Goal: Task Accomplishment & Management: Complete application form

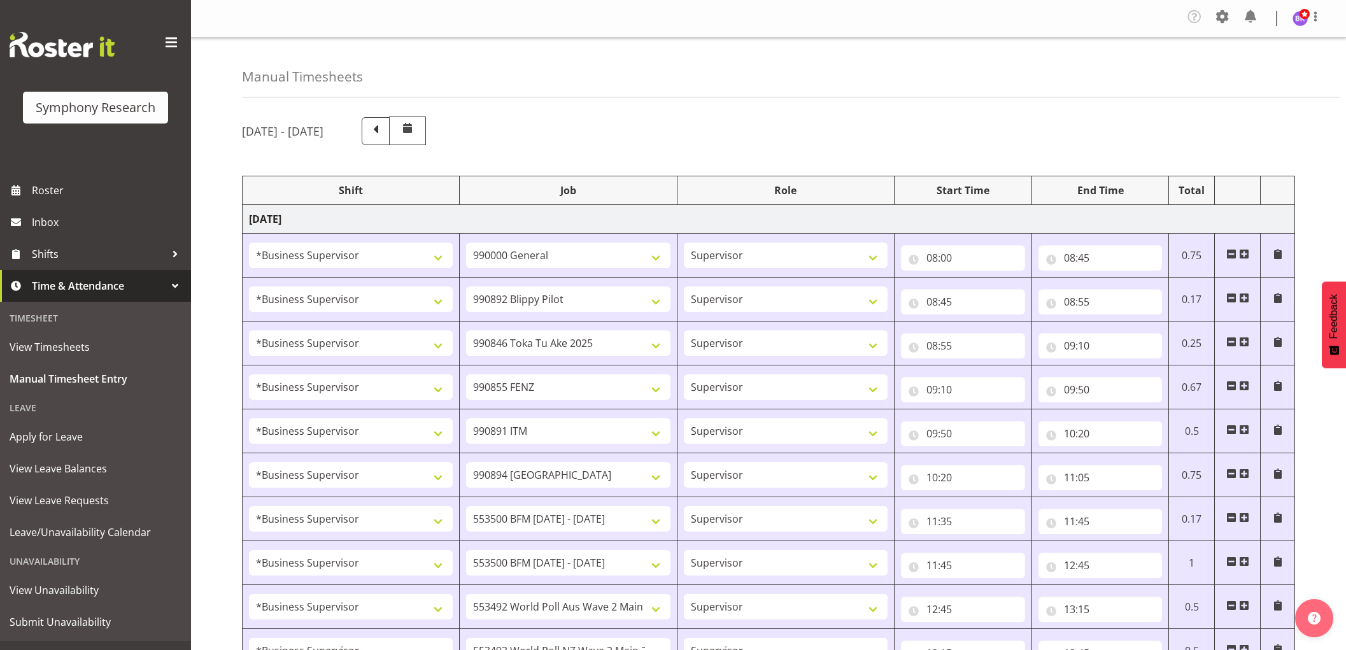
select select "1607"
select select "743"
select select "1607"
select select "10574"
select select "1607"
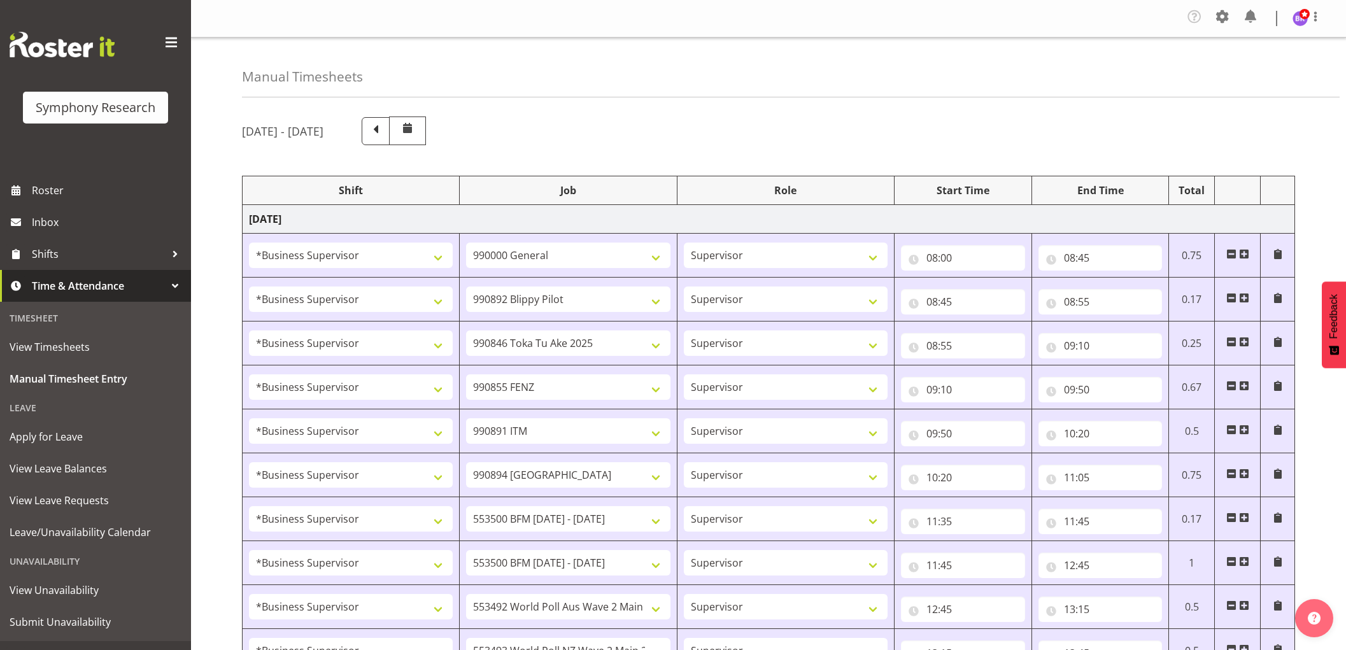
select select "9426"
select select "1607"
select select "9636"
select select "1607"
select select "10549"
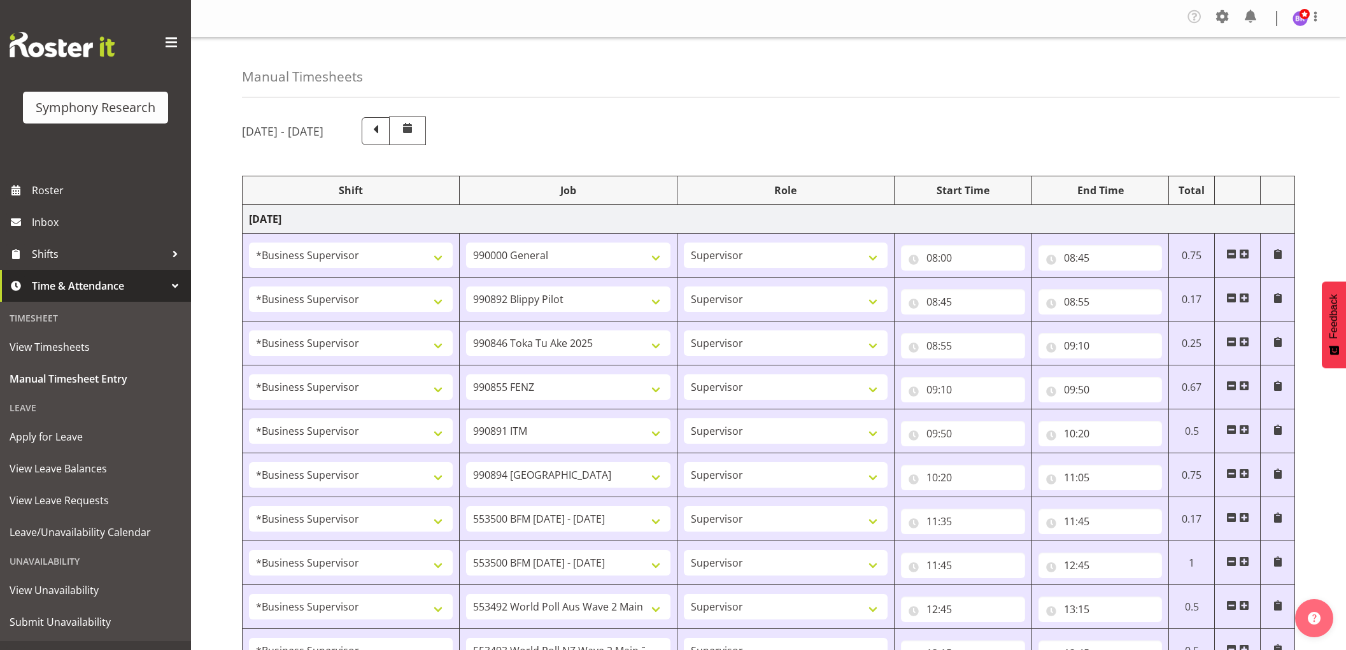
select select "1607"
select select "10576"
select select "1607"
select select "10242"
select select "1607"
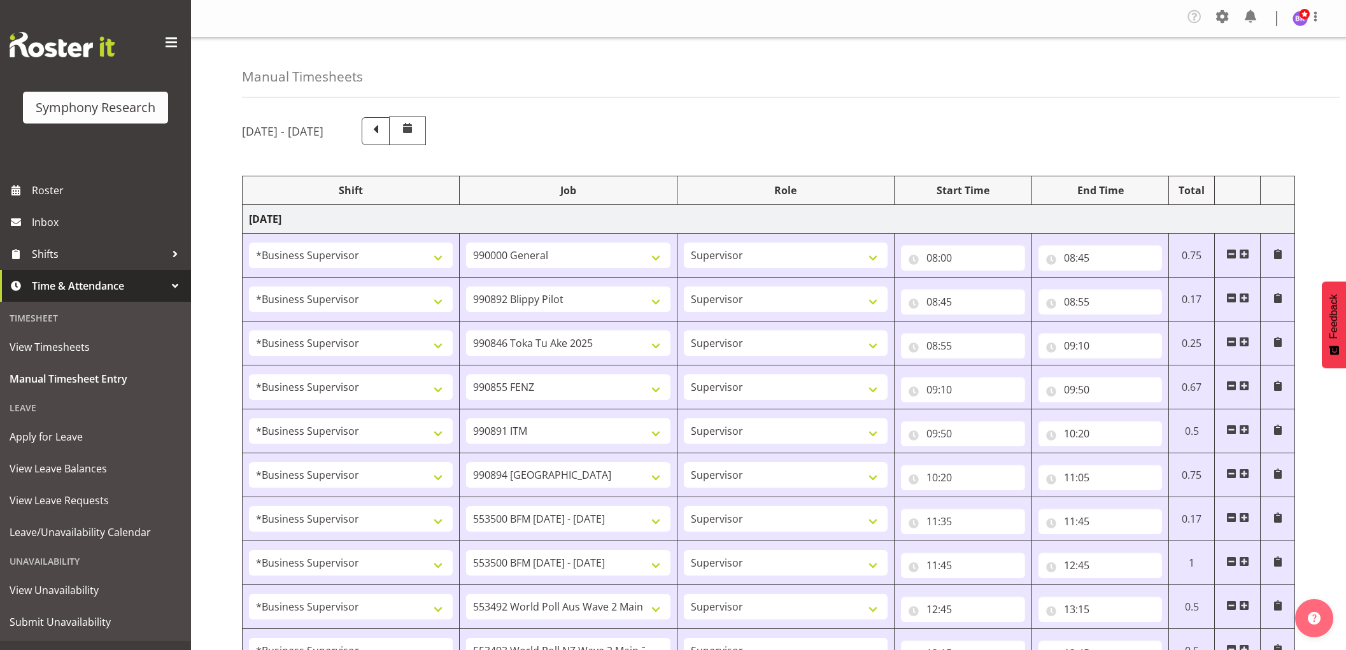
select select "10242"
select select "1607"
select select "10499"
select select "1607"
select select "10527"
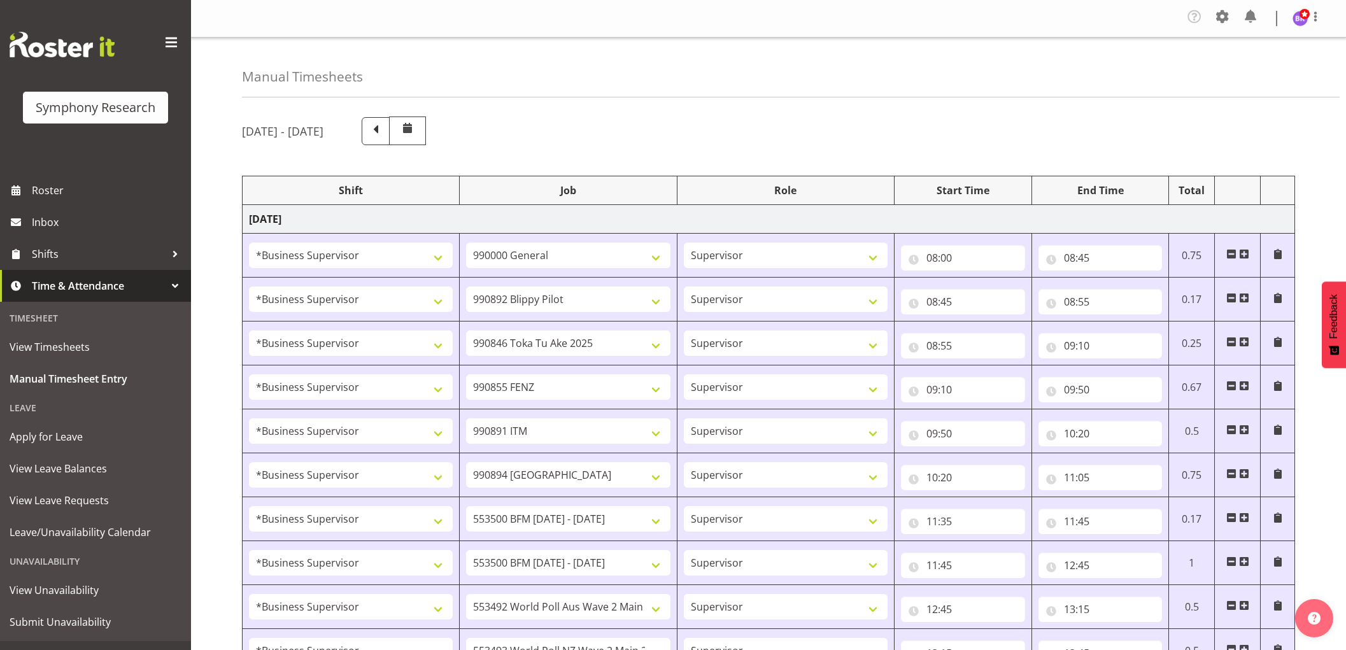
select select "1607"
select select "10585"
select select "1607"
select select "10587"
select select "1607"
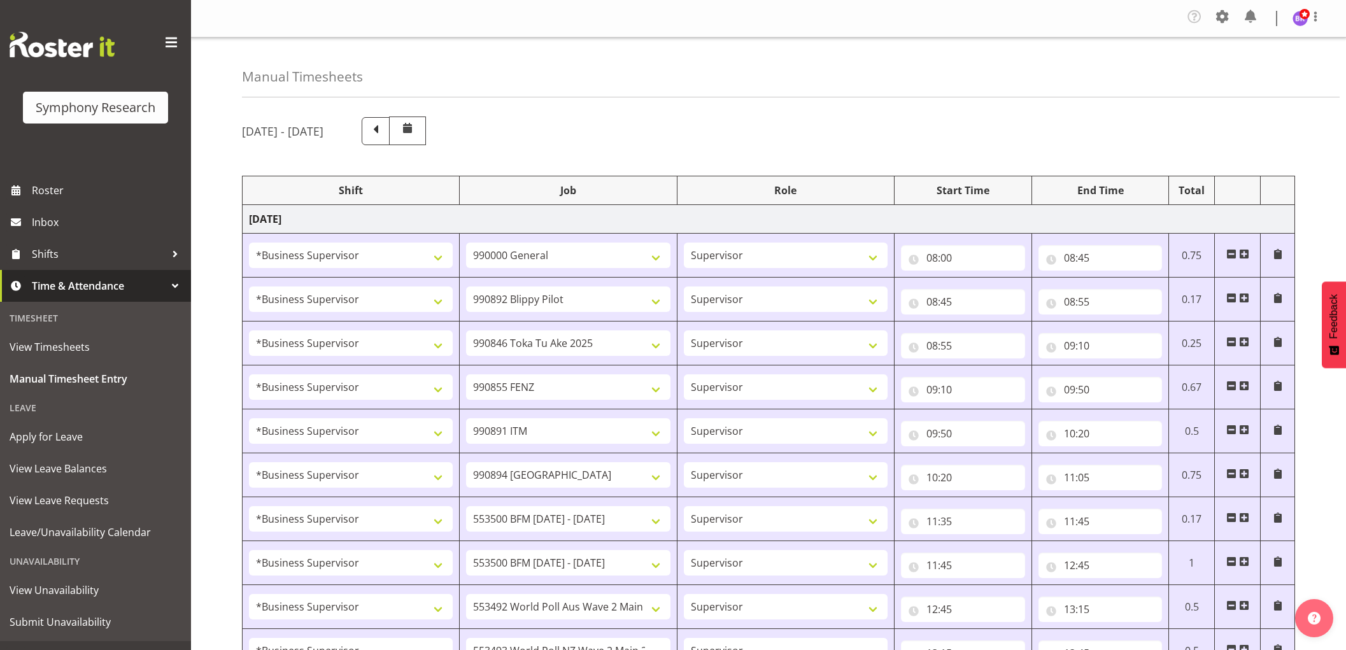
select select "743"
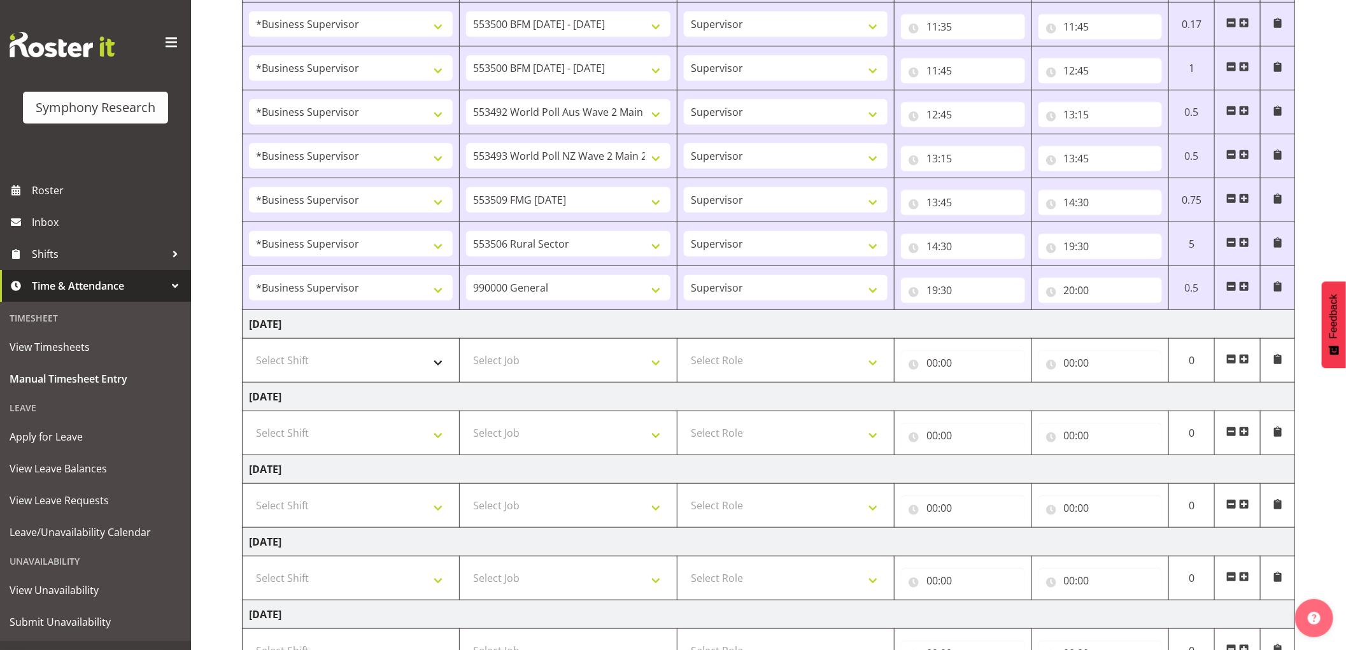
select select "1607"
click at [249, 349] on select "Select Shift !!Weekend Residential (Roster IT Shift Label) *Business 9/10am ~ 4…" at bounding box center [351, 360] width 204 height 25
click at [590, 372] on select "Select Job 550060 IF Admin 553492 World Poll Aus Wave 2 Main 2025 553493 World …" at bounding box center [568, 360] width 204 height 25
select select "743"
click at [466, 349] on select "Select Job 550060 IF Admin 553492 World Poll Aus Wave 2 Main 2025 553493 World …" at bounding box center [568, 360] width 204 height 25
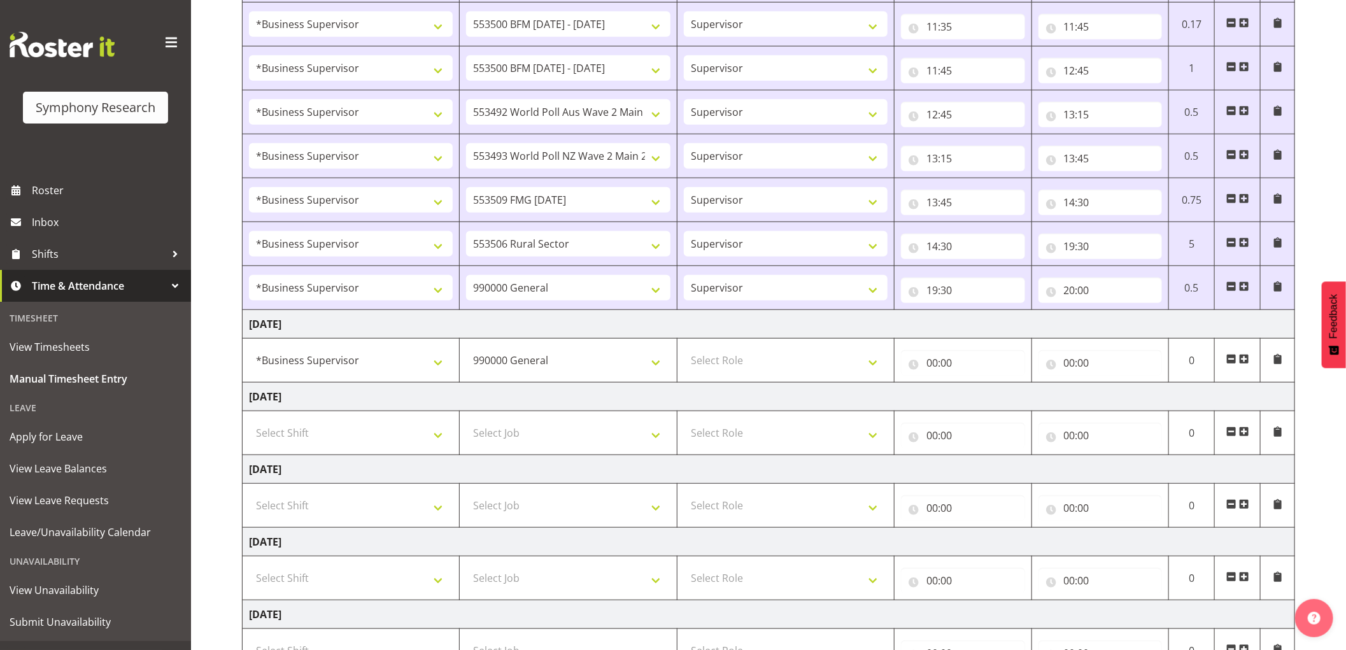
click at [766, 374] on td "Select Role Supervisor Interviewing Briefing" at bounding box center [785, 361] width 217 height 44
click at [765, 366] on select "Select Role Supervisor Interviewing Briefing" at bounding box center [786, 360] width 204 height 25
select select "45"
click at [684, 349] on select "Select Role Supervisor Interviewing Briefing" at bounding box center [786, 360] width 204 height 25
click at [943, 362] on input "00:00" at bounding box center [963, 362] width 124 height 25
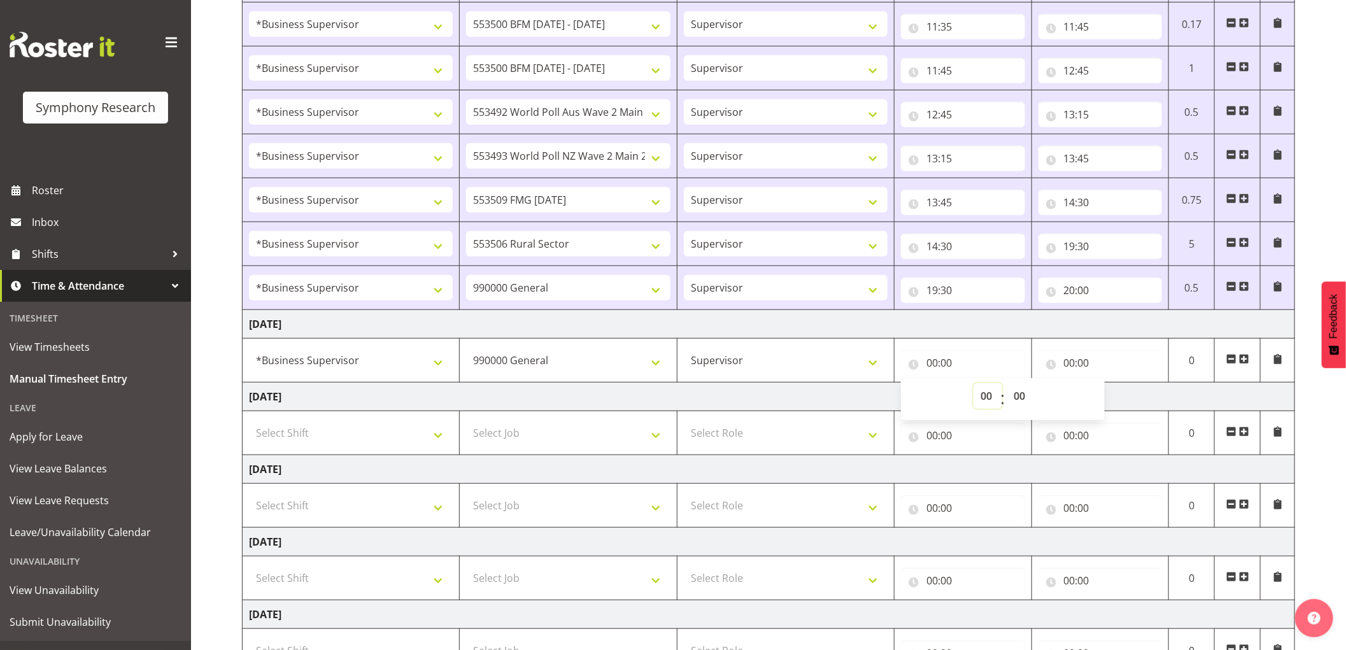
click at [988, 402] on select "00 01 02 03 04 05 06 07 08 09 10 11 12 13 14 15 16 17 18 19 20 21 22 23" at bounding box center [988, 395] width 29 height 25
select select "9"
click at [974, 384] on select "00 01 02 03 04 05 06 07 08 09 10 11 12 13 14 15 16 17 18 19 20 21 22 23" at bounding box center [988, 395] width 29 height 25
type input "09:00"
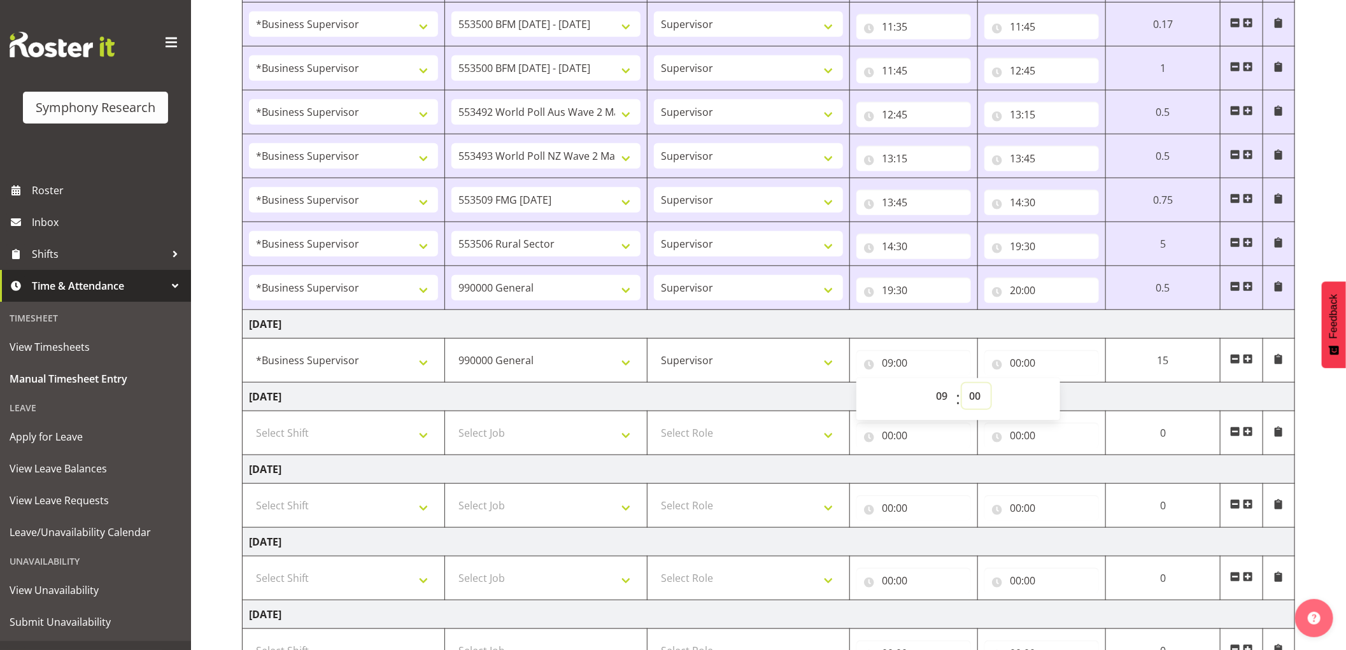
click at [979, 398] on select "00 01 02 03 04 05 06 07 08 09 10 11 12 13 14 15 16 17 18 19 20 21 22 23 24 25 2…" at bounding box center [976, 395] width 29 height 25
select select "30"
click at [962, 384] on select "00 01 02 03 04 05 06 07 08 09 10 11 12 13 14 15 16 17 18 19 20 21 22 23 24 25 2…" at bounding box center [976, 395] width 29 height 25
type input "09:30"
click at [1015, 367] on input "00:00" at bounding box center [1042, 362] width 115 height 25
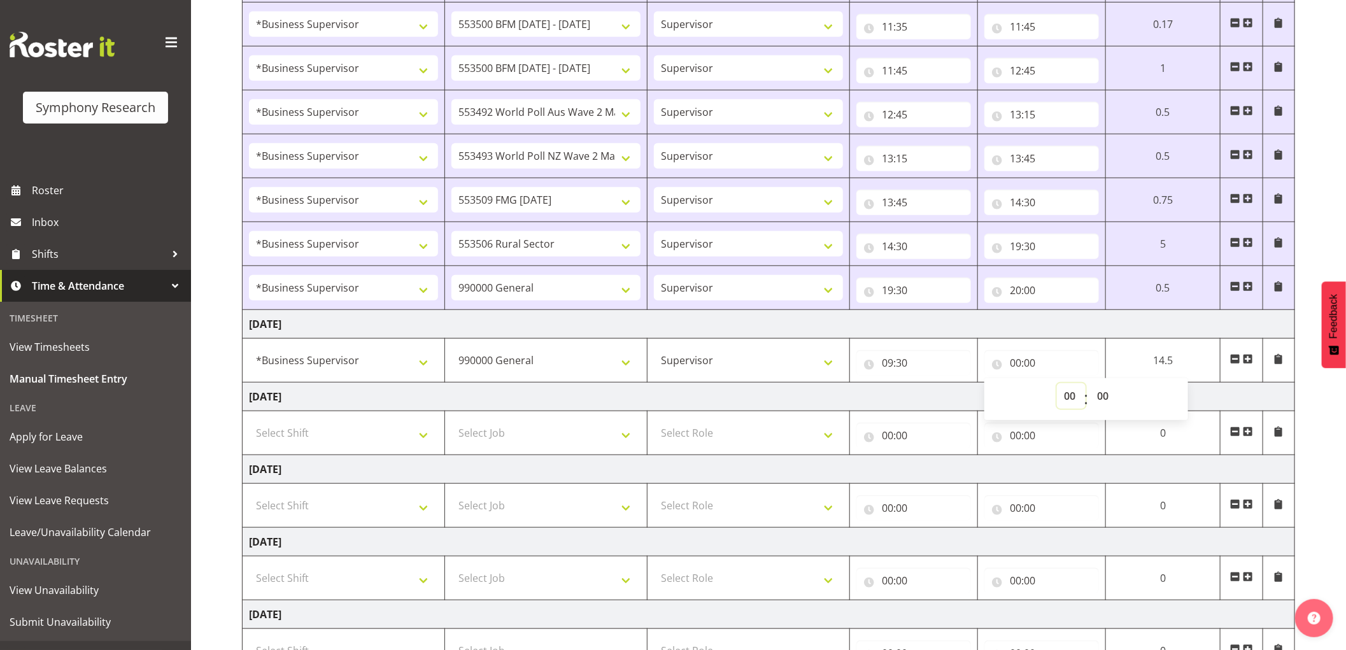
click at [1067, 398] on select "00 01 02 03 04 05 06 07 08 09 10 11 12 13 14 15 16 17 18 19 20 21 22 23" at bounding box center [1071, 395] width 29 height 25
select select "10"
click at [1057, 384] on select "00 01 02 03 04 05 06 07 08 09 10 11 12 13 14 15 16 17 18 19 20 21 22 23" at bounding box center [1071, 395] width 29 height 25
type input "10:00"
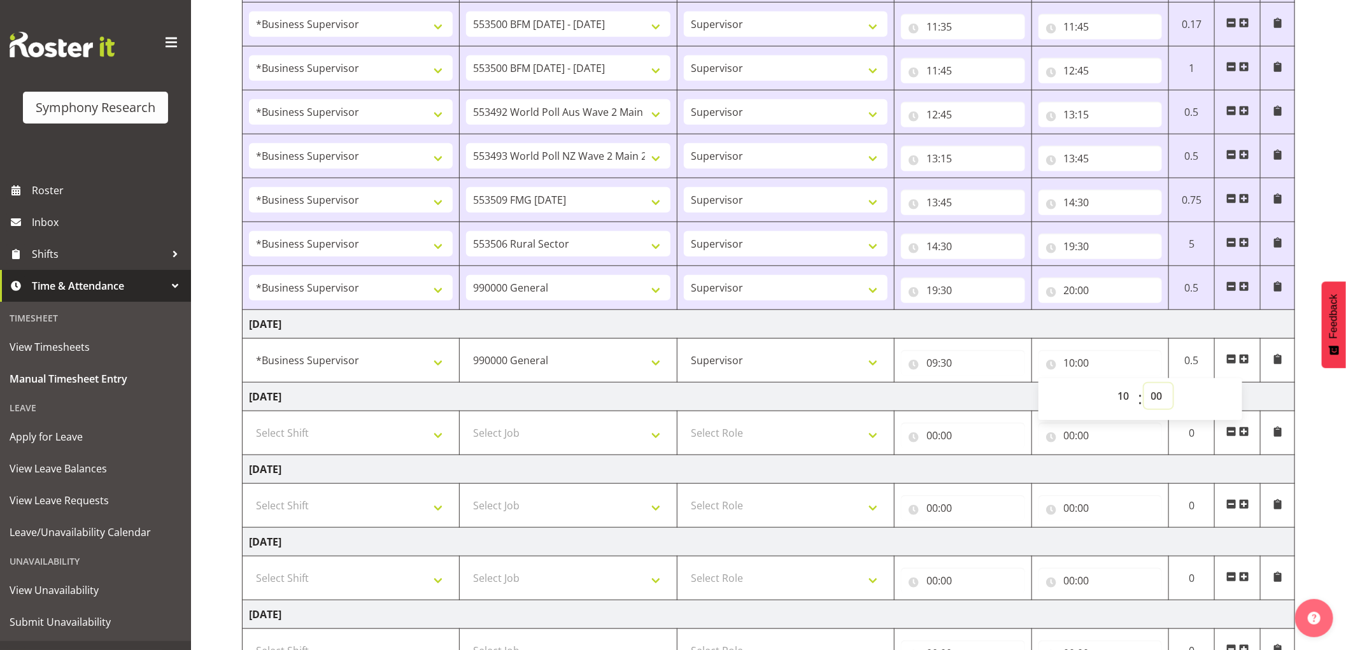
click at [1151, 395] on select "00 01 02 03 04 05 06 07 08 09 10 11 12 13 14 15 16 17 18 19 20 21 22 23 24 25 2…" at bounding box center [1158, 395] width 29 height 25
select select "30"
click at [1144, 384] on select "00 01 02 03 04 05 06 07 08 09 10 11 12 13 14 15 16 17 18 19 20 21 22 23 24 25 2…" at bounding box center [1158, 395] width 29 height 25
type input "10:30"
click at [1247, 362] on span at bounding box center [1244, 359] width 10 height 10
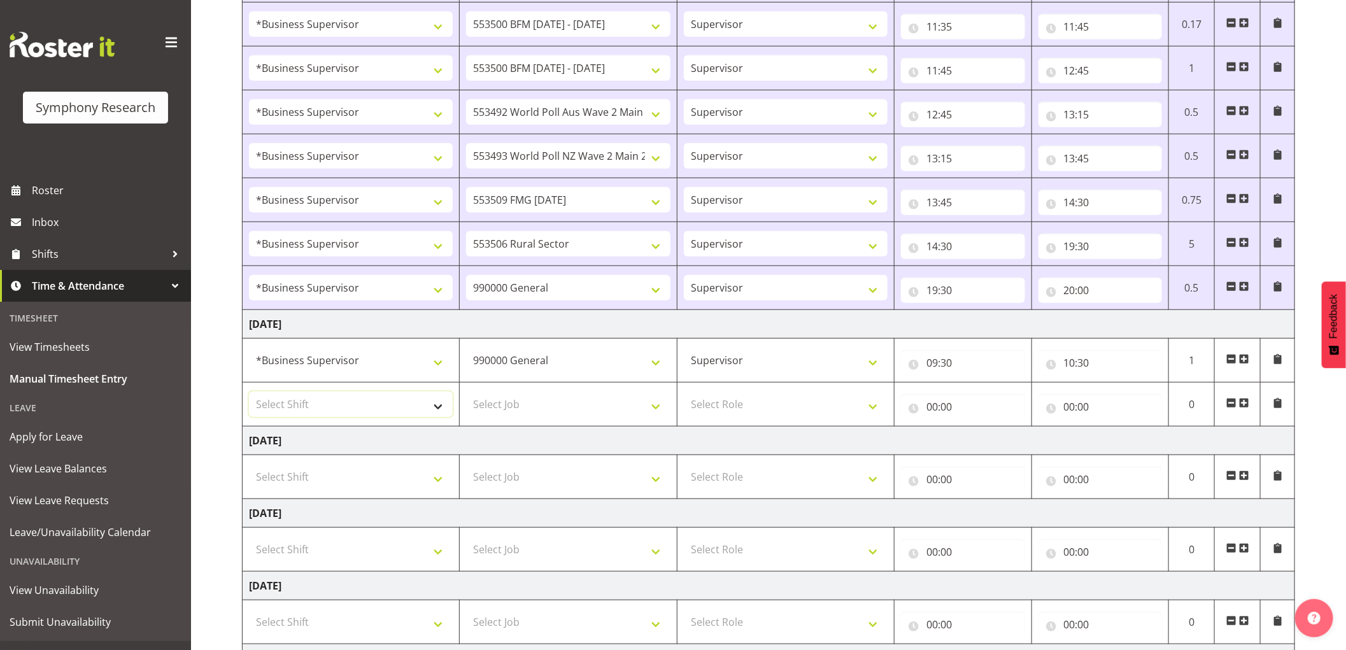
click at [423, 411] on select "Select Shift !!Weekend Residential (Roster IT Shift Label) *Business 9/10am ~ 4…" at bounding box center [351, 404] width 204 height 25
select select "1607"
click at [249, 393] on select "Select Shift !!Weekend Residential (Roster IT Shift Label) *Business 9/10am ~ 4…" at bounding box center [351, 404] width 204 height 25
click at [535, 406] on select "Select Job 550060 IF Admin 553492 World Poll Aus Wave 2 Main 2025 553493 World …" at bounding box center [568, 404] width 204 height 25
select select "10587"
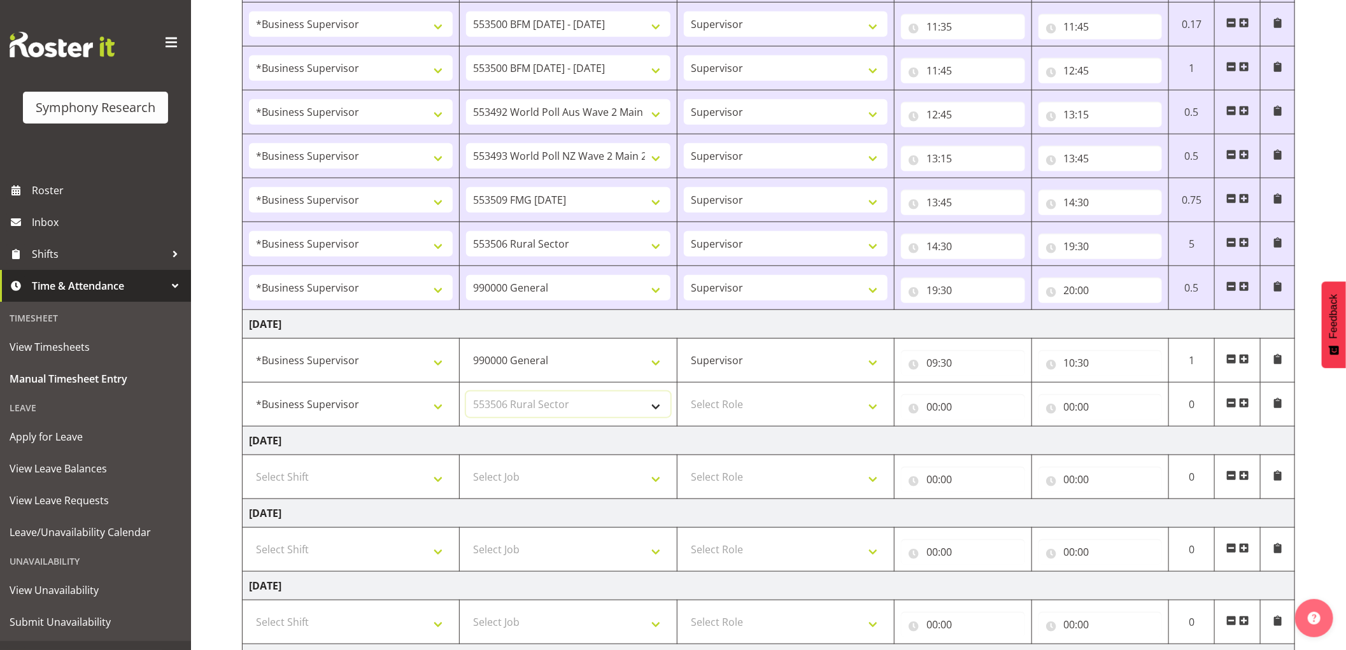
click at [466, 393] on select "Select Job 550060 IF Admin 553492 World Poll Aus Wave 2 Main 2025 553493 World …" at bounding box center [568, 404] width 204 height 25
click at [807, 408] on select "Select Role Supervisor Interviewing Briefing" at bounding box center [786, 404] width 204 height 25
select select "45"
click at [684, 393] on select "Select Role Supervisor Interviewing Briefing" at bounding box center [786, 404] width 204 height 25
click at [935, 406] on input "00:00" at bounding box center [963, 406] width 124 height 25
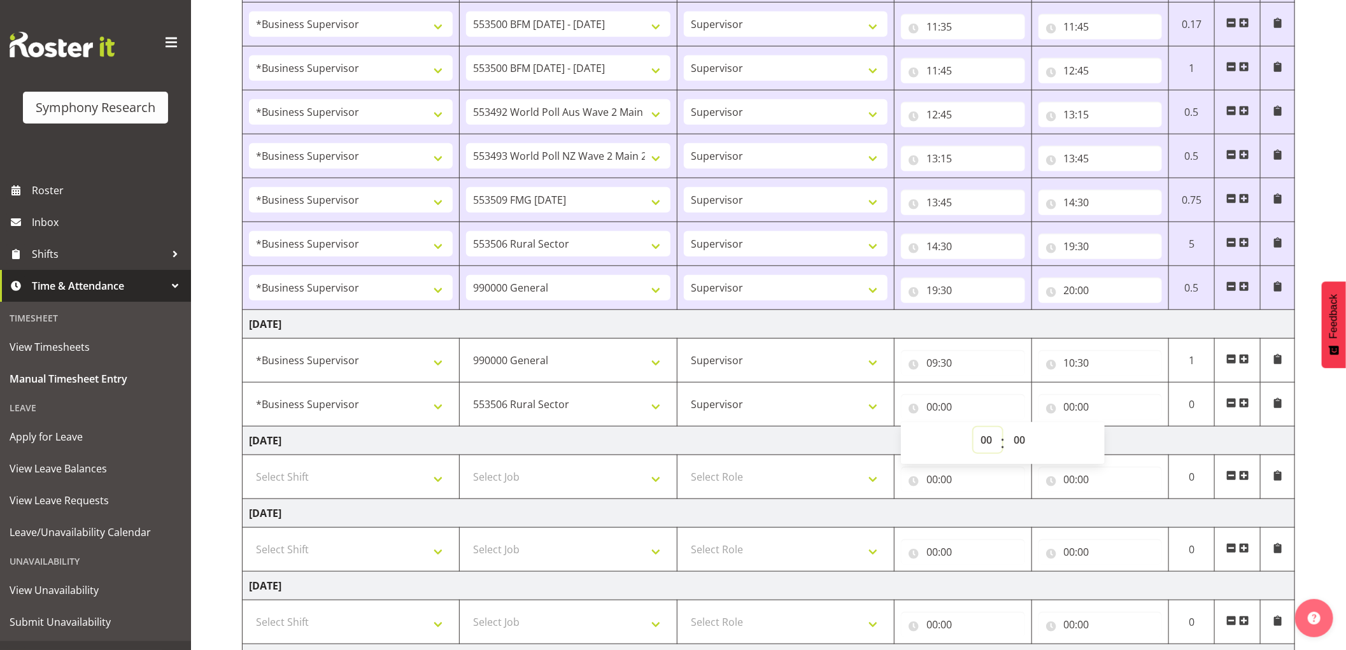
click at [984, 438] on select "00 01 02 03 04 05 06 07 08 09 10 11 12 13 14 15 16 17 18 19 20 21 22 23" at bounding box center [988, 439] width 29 height 25
select select "10"
click at [974, 429] on select "00 01 02 03 04 05 06 07 08 09 10 11 12 13 14 15 16 17 18 19 20 21 22 23" at bounding box center [988, 439] width 29 height 25
type input "10:00"
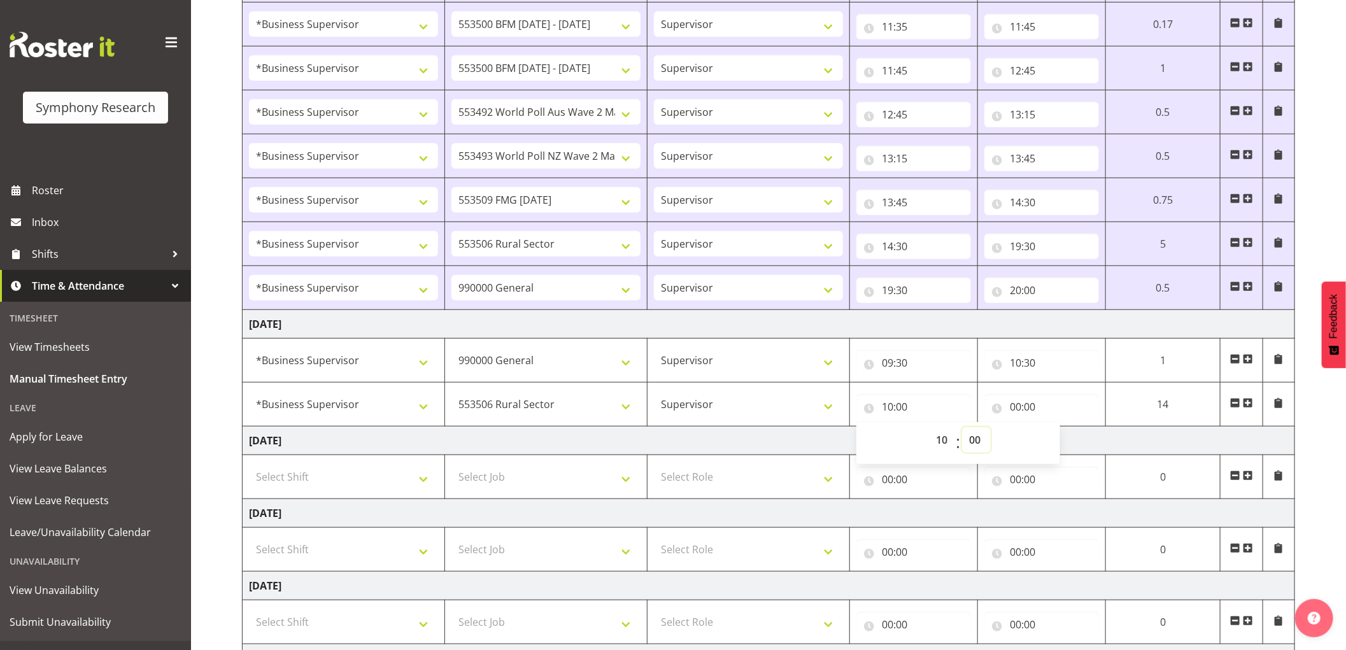
click at [973, 444] on select "00 01 02 03 04 05 06 07 08 09 10 11 12 13 14 15 16 17 18 19 20 21 22 23 24 25 2…" at bounding box center [976, 439] width 29 height 25
select select "30"
click at [962, 429] on select "00 01 02 03 04 05 06 07 08 09 10 11 12 13 14 15 16 17 18 19 20 21 22 23 24 25 2…" at bounding box center [976, 439] width 29 height 25
type input "10:30"
click at [1014, 408] on input "00:00" at bounding box center [1042, 406] width 115 height 25
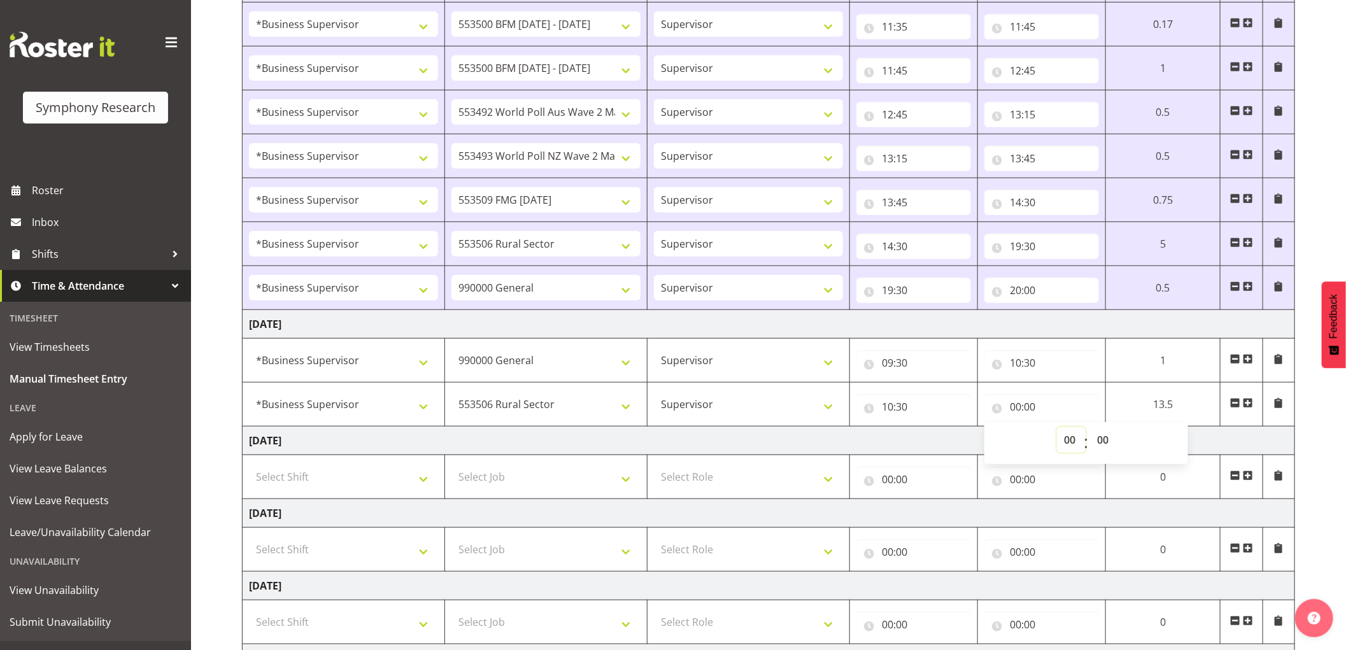
click at [1065, 438] on select "00 01 02 03 04 05 06 07 08 09 10 11 12 13 14 15 16 17 18 19 20 21 22 23" at bounding box center [1071, 439] width 29 height 25
select select "11"
click at [1057, 429] on select "00 01 02 03 04 05 06 07 08 09 10 11 12 13 14 15 16 17 18 19 20 21 22 23" at bounding box center [1071, 439] width 29 height 25
type input "11:00"
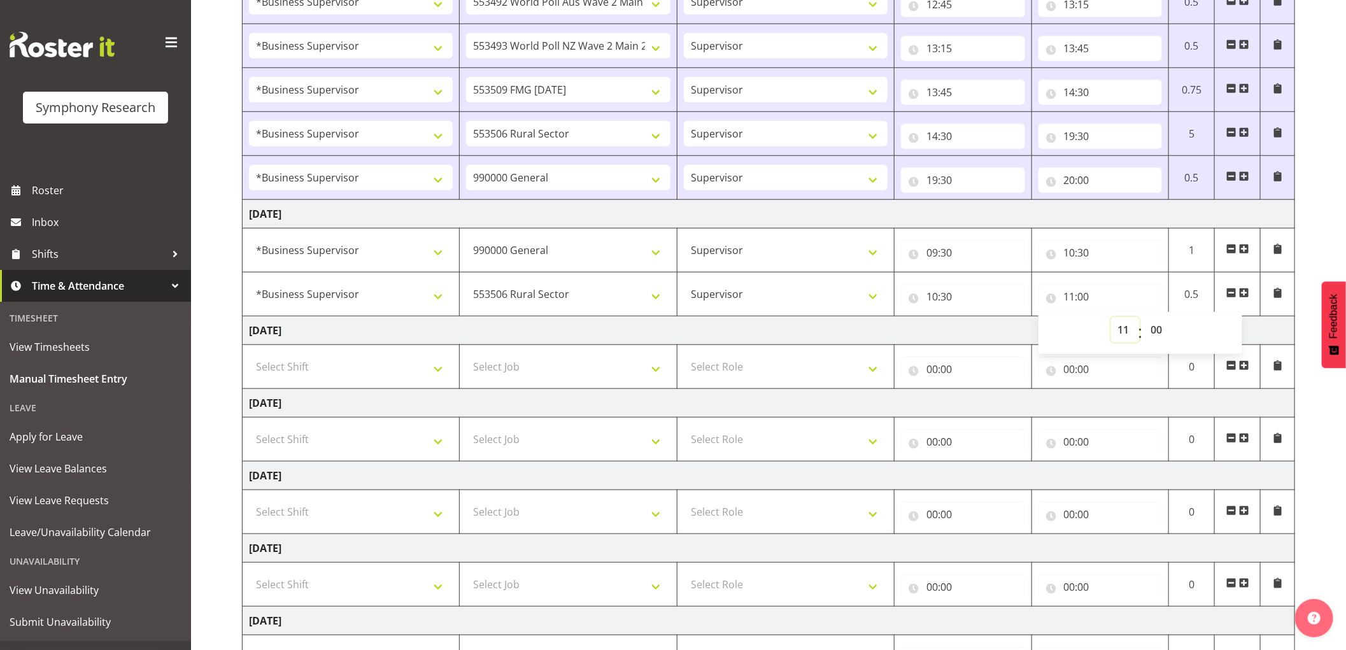
scroll to position [708, 0]
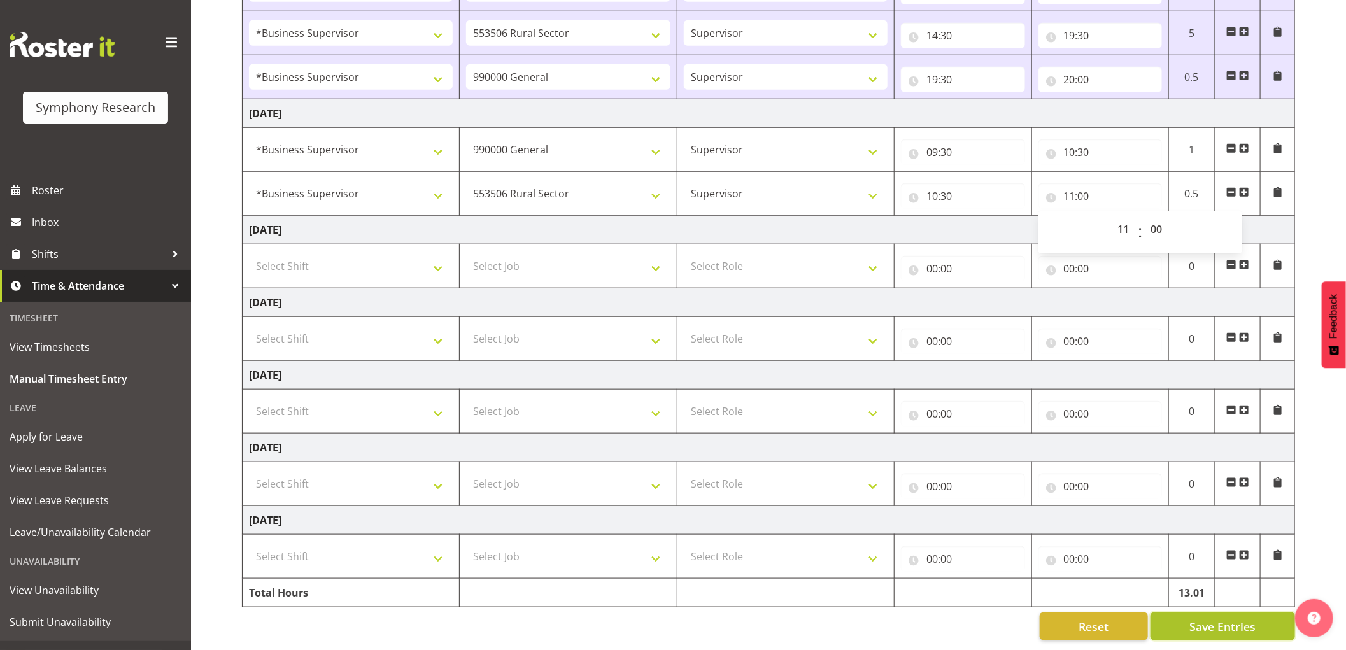
click at [1211, 620] on span "Save Entries" at bounding box center [1223, 626] width 66 height 17
